Goal: Task Accomplishment & Management: Manage account settings

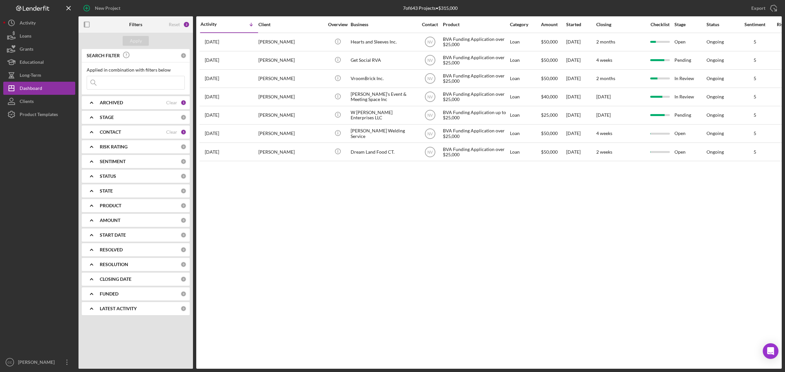
click at [106, 132] on b "CONTACT" at bounding box center [110, 131] width 21 height 5
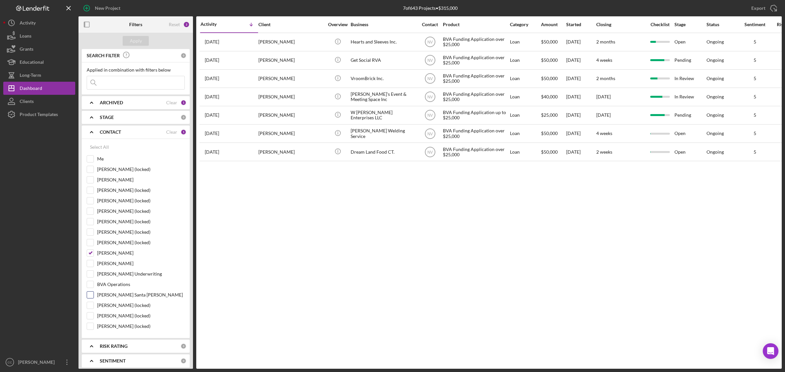
click at [91, 297] on input "[PERSON_NAME] Santa [PERSON_NAME]" at bounding box center [90, 295] width 7 height 7
checkbox input "true"
click at [90, 256] on input "[PERSON_NAME]" at bounding box center [90, 253] width 7 height 7
checkbox input "false"
click at [142, 38] on button "Apply" at bounding box center [136, 41] width 26 height 10
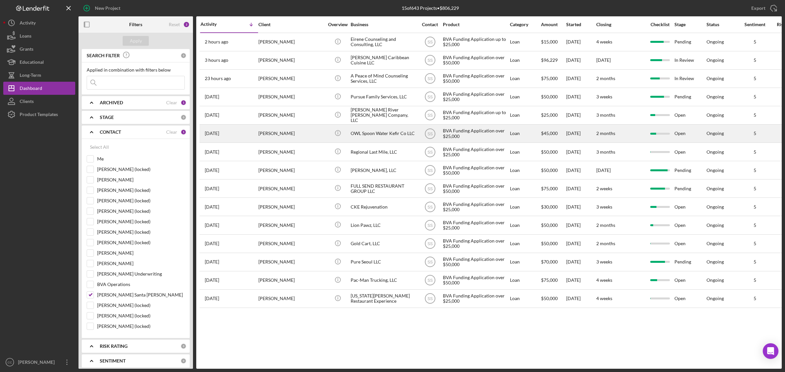
click at [388, 133] on div "OWL Spoon Water Kefir Co LLC" at bounding box center [382, 133] width 65 height 17
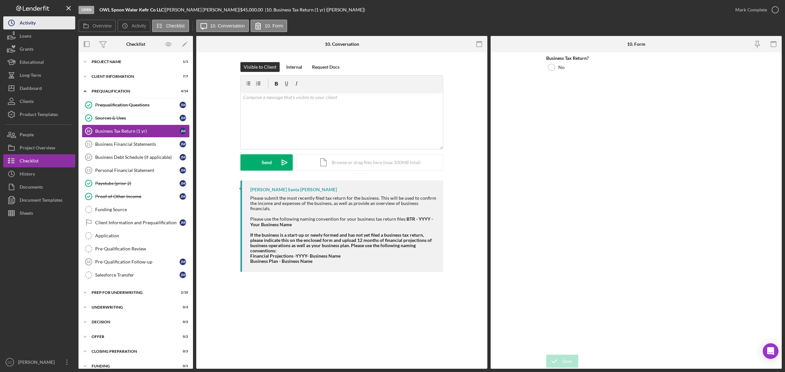
click at [21, 27] on div "Activity" at bounding box center [28, 23] width 16 height 15
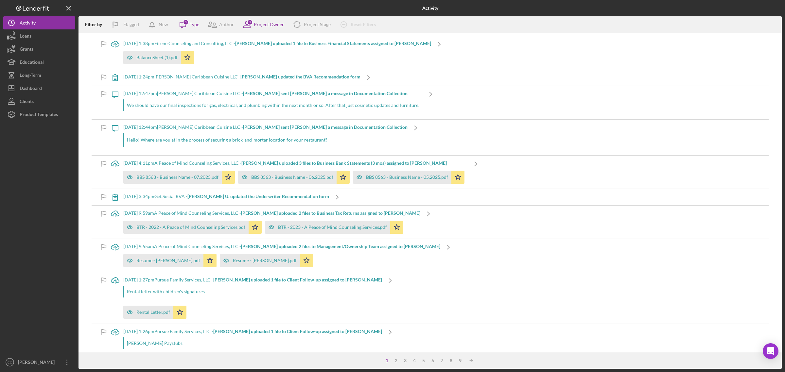
click at [211, 161] on div "[DATE] 4:11pm A Peace of Mind Counseling Services, LLC - [PERSON_NAME] uploaded…" at bounding box center [295, 163] width 344 height 5
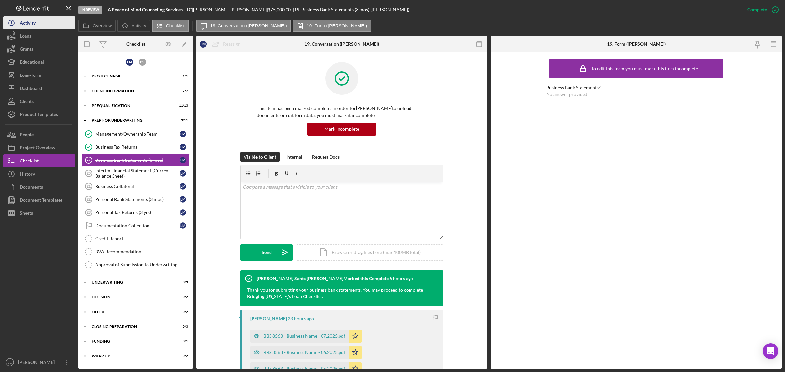
click at [32, 25] on div "Activity" at bounding box center [28, 23] width 16 height 15
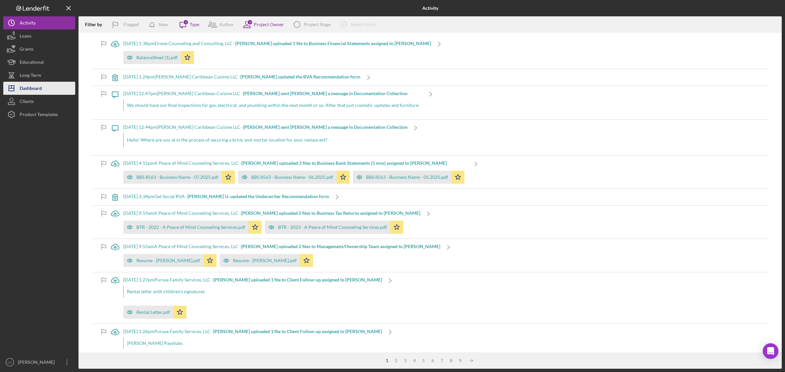
click at [31, 86] on div "Dashboard" at bounding box center [31, 89] width 22 height 15
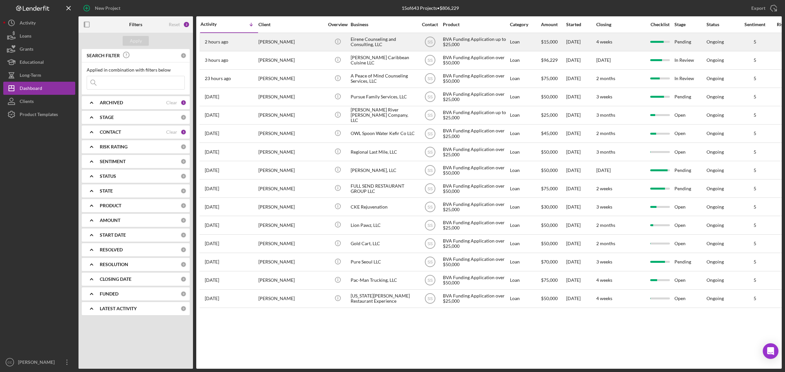
click at [373, 38] on div "Eirene Counseling and Consulting, LLC" at bounding box center [382, 41] width 65 height 17
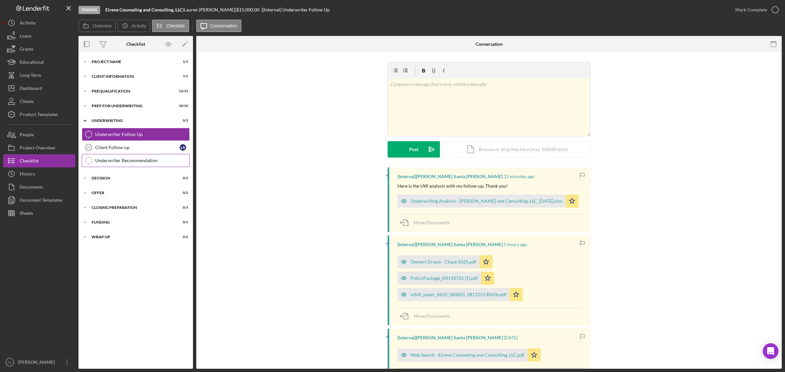
click at [121, 162] on div "Underwriter Recommendation" at bounding box center [142, 160] width 94 height 5
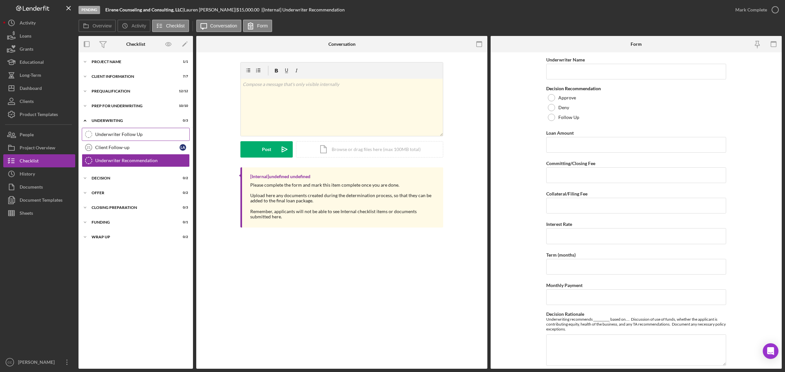
click at [130, 134] on div "Underwriter Follow Up" at bounding box center [142, 134] width 94 height 5
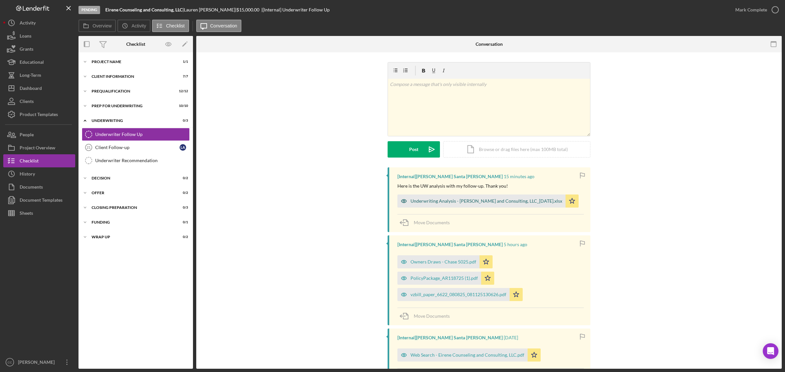
click at [463, 203] on div "Underwriting Analysis - [PERSON_NAME] and Consulting, LLC_[DATE].xlsx" at bounding box center [486, 200] width 152 height 5
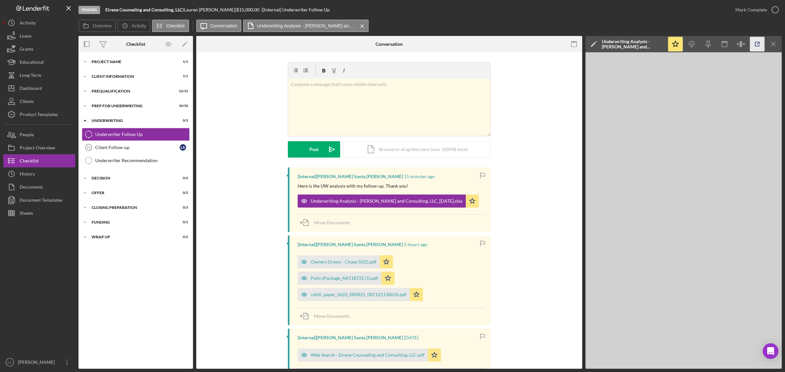
click at [755, 44] on icon "button" at bounding box center [757, 44] width 15 height 15
click at [42, 83] on div "Dashboard" at bounding box center [31, 89] width 22 height 15
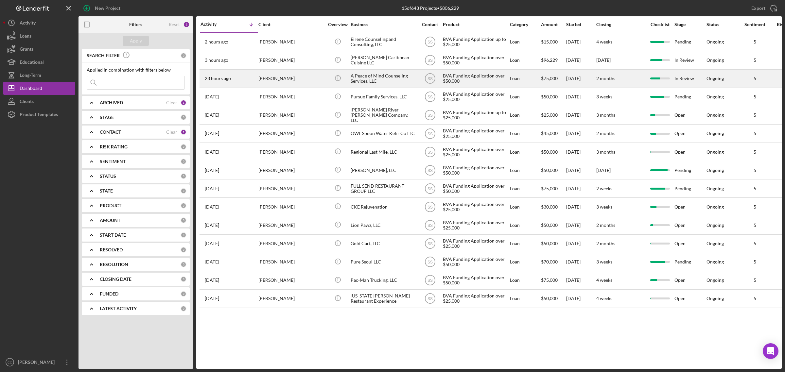
click at [378, 76] on div "A Peace of Mind Counseling Services, LLC" at bounding box center [382, 78] width 65 height 17
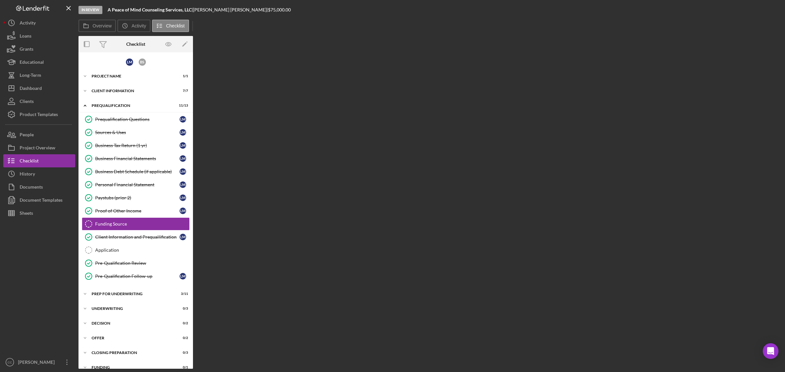
scroll to position [14, 0]
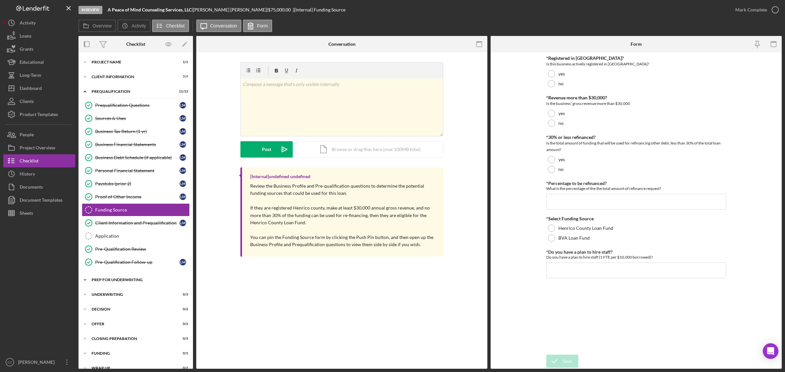
click at [116, 276] on div "Icon/Expander Prep for Underwriting 3 / 11" at bounding box center [135, 279] width 114 height 13
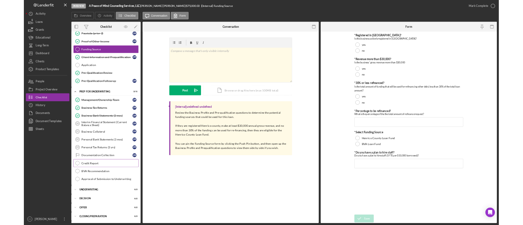
scroll to position [174, 0]
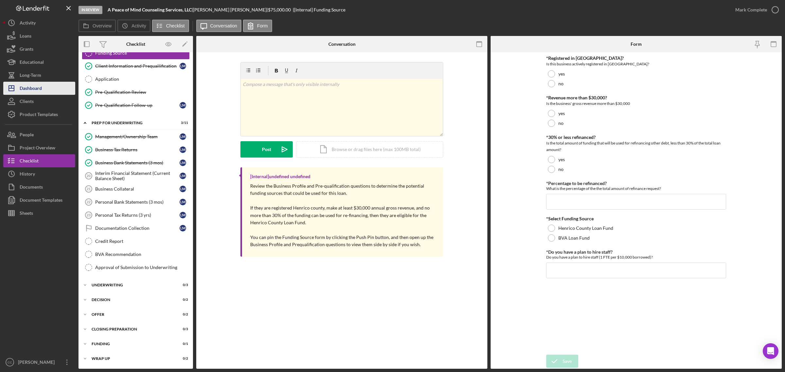
click at [32, 91] on div "Dashboard" at bounding box center [31, 89] width 22 height 15
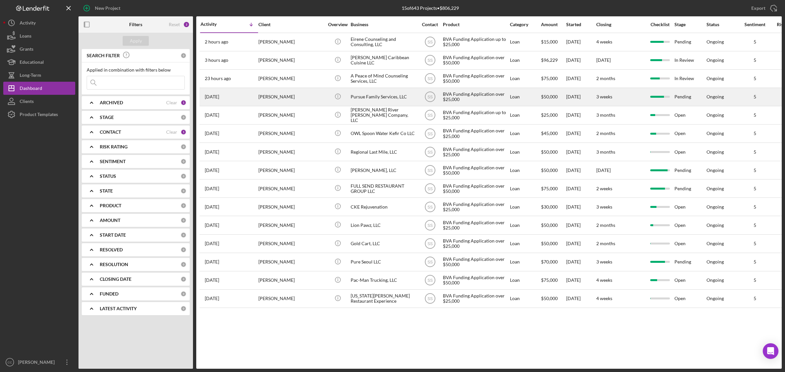
click at [399, 98] on div "Pursue Family Services, LLC" at bounding box center [382, 96] width 65 height 17
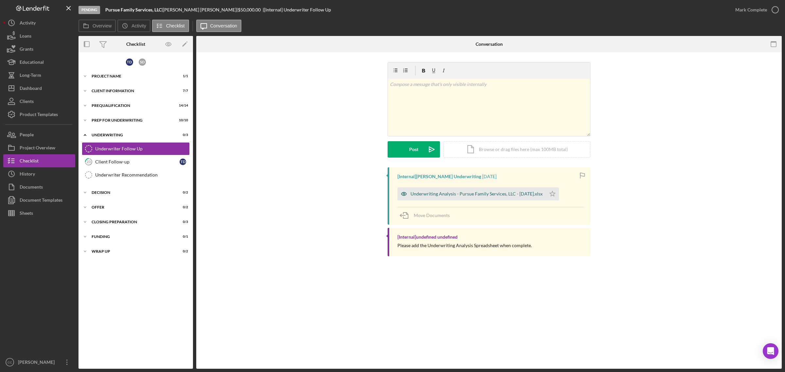
click at [486, 195] on div "Underwriting Analysis - Pursue Family Services, LLC - [DATE].xlsx" at bounding box center [476, 193] width 132 height 5
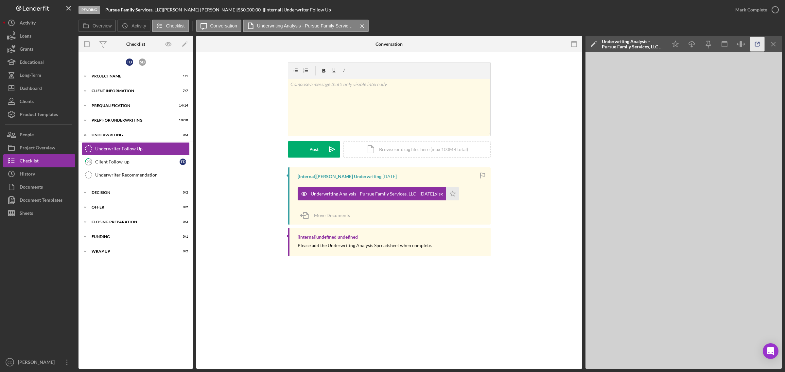
click at [757, 45] on icon "button" at bounding box center [757, 44] width 15 height 15
click at [37, 86] on div "Dashboard" at bounding box center [31, 89] width 22 height 15
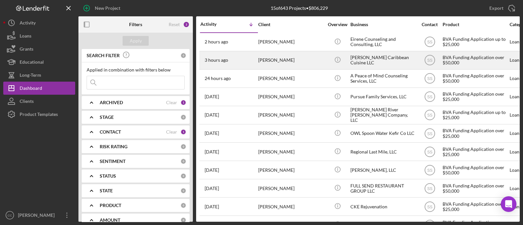
click at [374, 59] on div "[PERSON_NAME] Caribbean Cuisine LLC" at bounding box center [382, 60] width 65 height 17
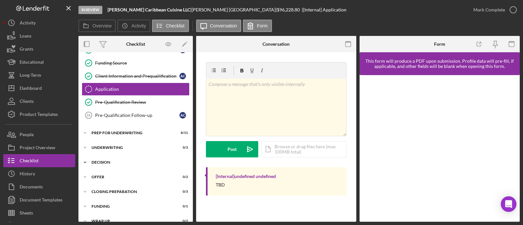
scroll to position [154, 0]
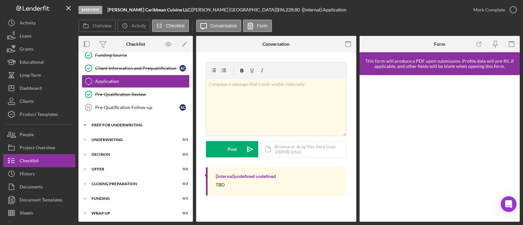
click at [131, 125] on div "Prep for Underwriting" at bounding box center [138, 125] width 93 height 4
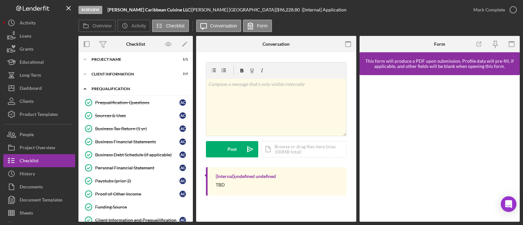
scroll to position [0, 0]
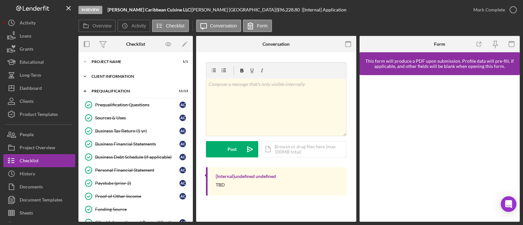
click at [122, 76] on div "Client Information" at bounding box center [138, 77] width 93 height 4
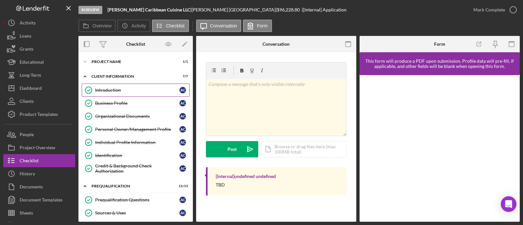
click at [125, 89] on div "Introduction" at bounding box center [137, 90] width 84 height 5
